Goal: Find specific page/section: Find specific page/section

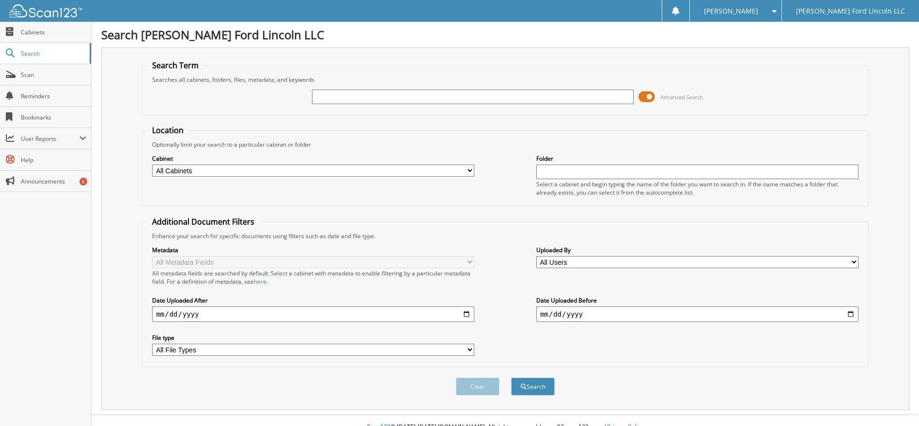
click at [338, 98] on input "text" at bounding box center [473, 97] width 322 height 15
type input "6224977"
click at [536, 390] on button "Search" at bounding box center [533, 387] width 44 height 18
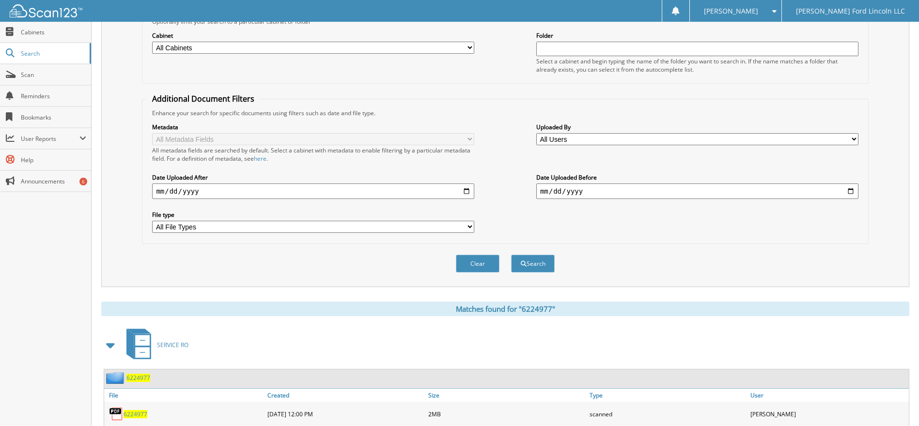
scroll to position [153, 0]
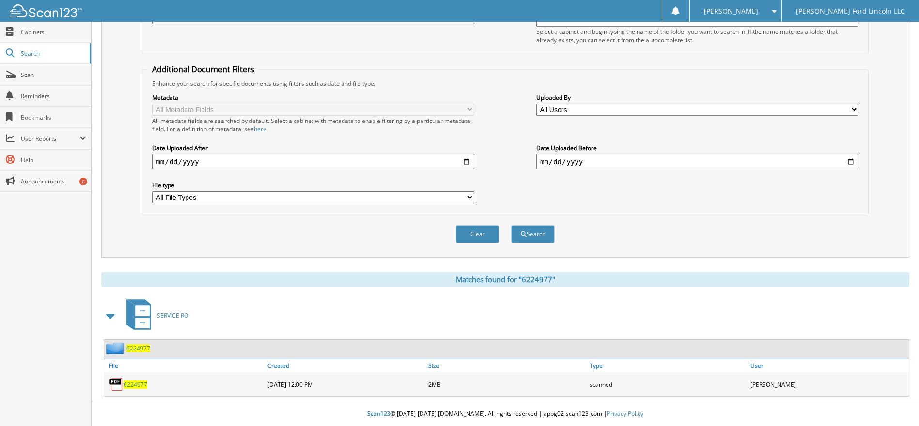
click at [131, 387] on span "6224977" at bounding box center [136, 385] width 24 height 8
